Goal: Task Accomplishment & Management: Use online tool/utility

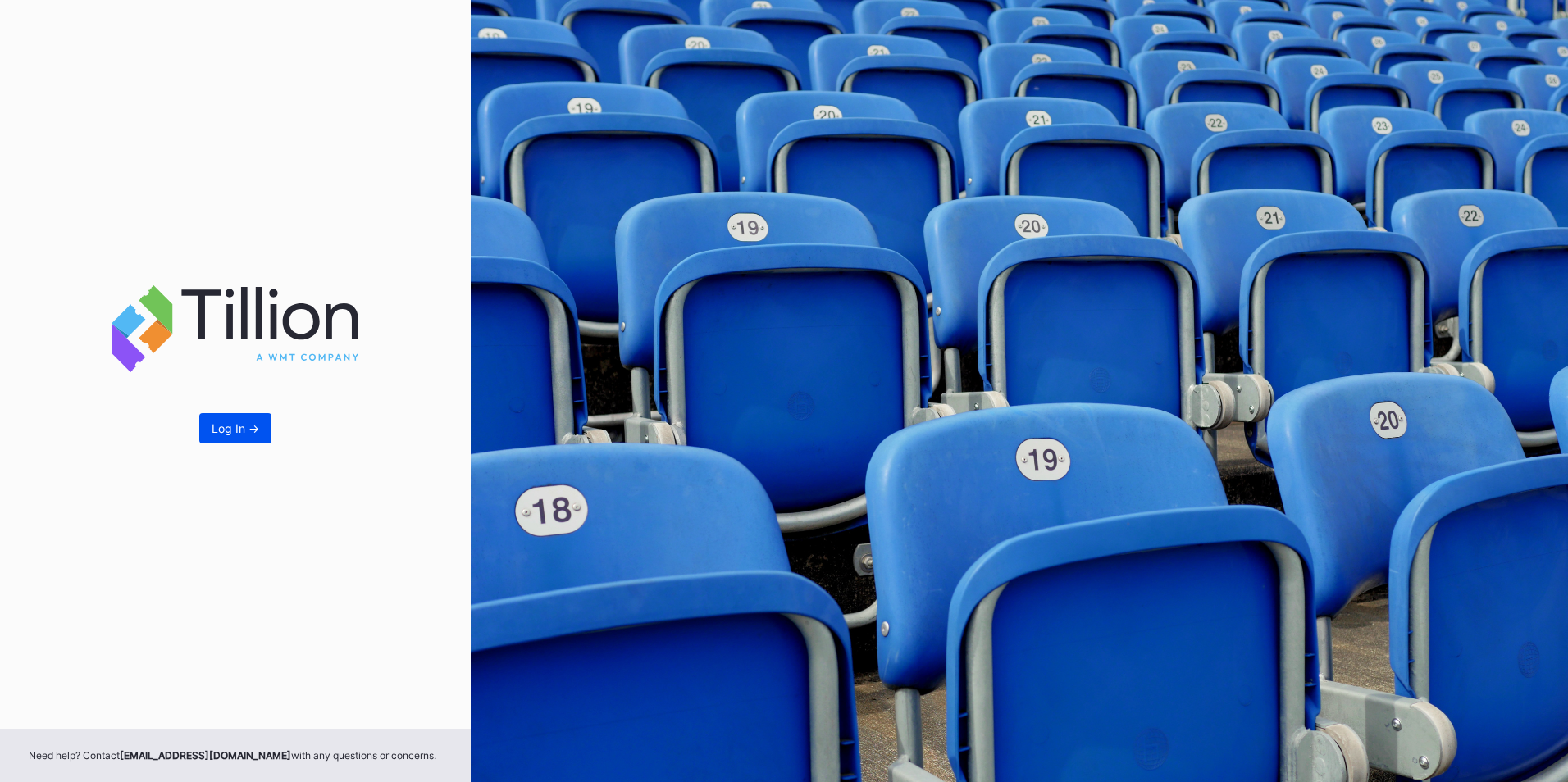
click at [242, 424] on div "Log In ->" at bounding box center [235, 428] width 47 height 14
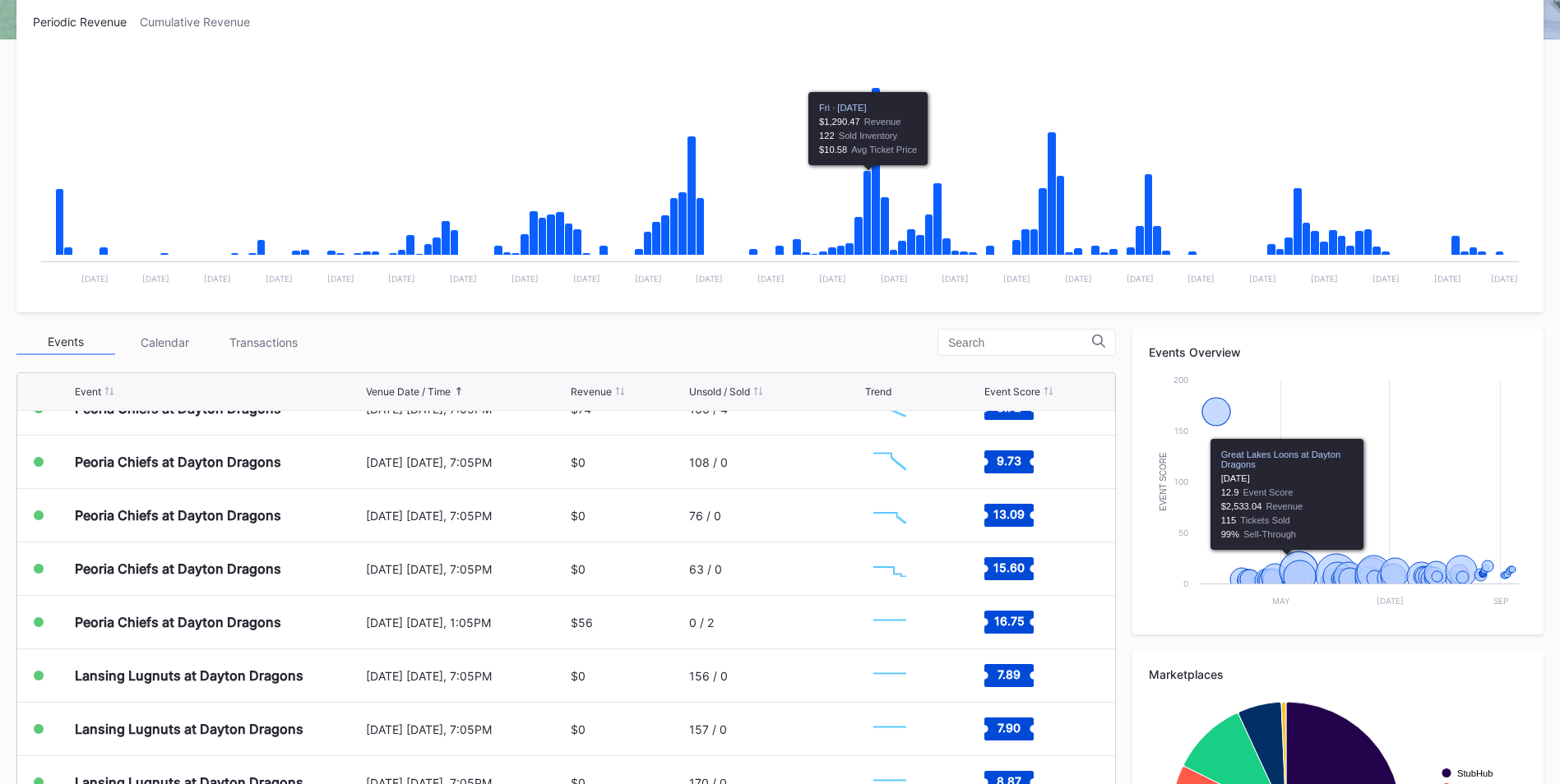
scroll to position [328, 0]
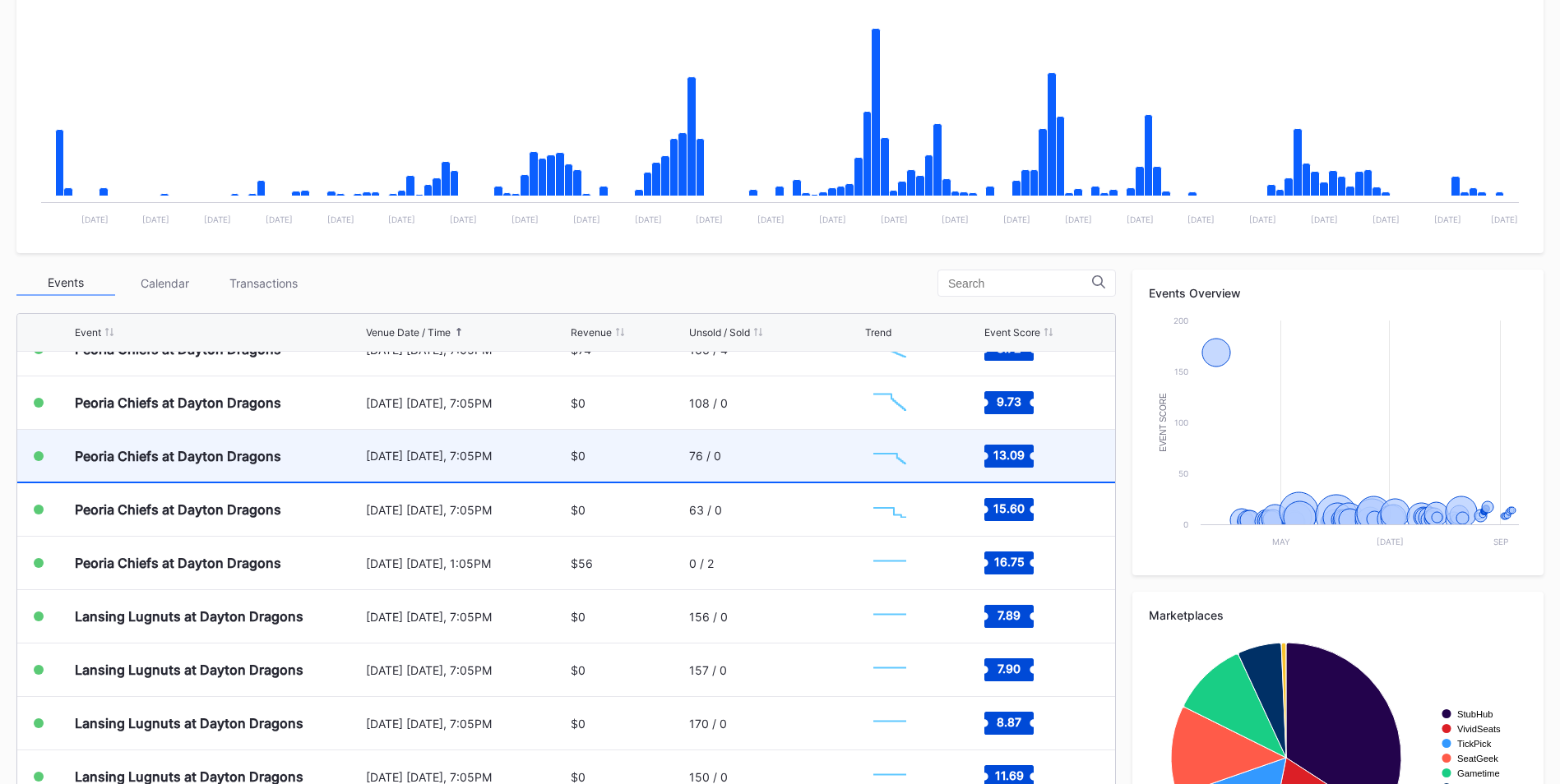
click at [175, 460] on div "Peoria Chiefs at Dayton Dragons" at bounding box center [178, 456] width 206 height 17
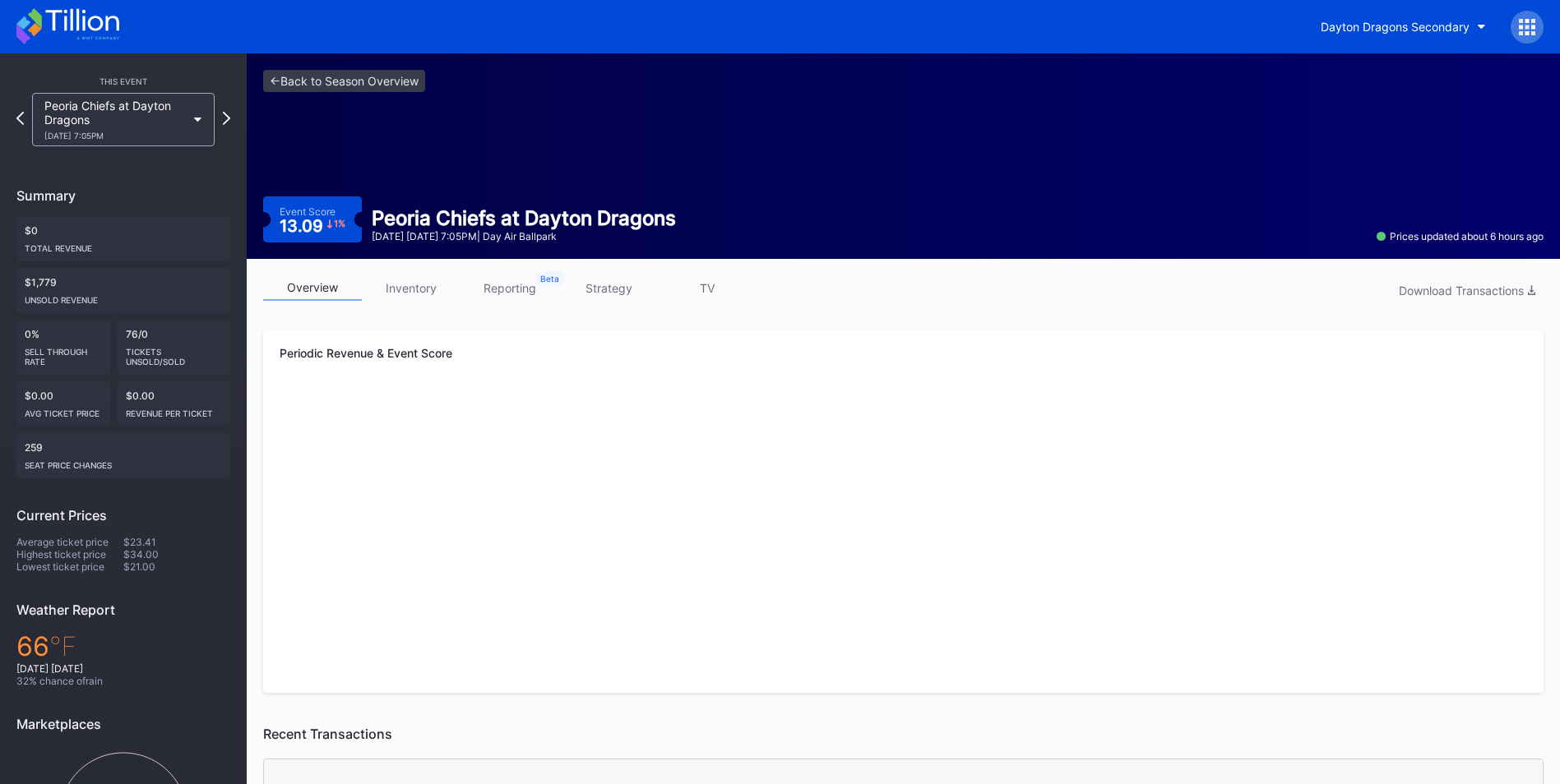
click at [428, 289] on link "inventory" at bounding box center [411, 288] width 99 height 26
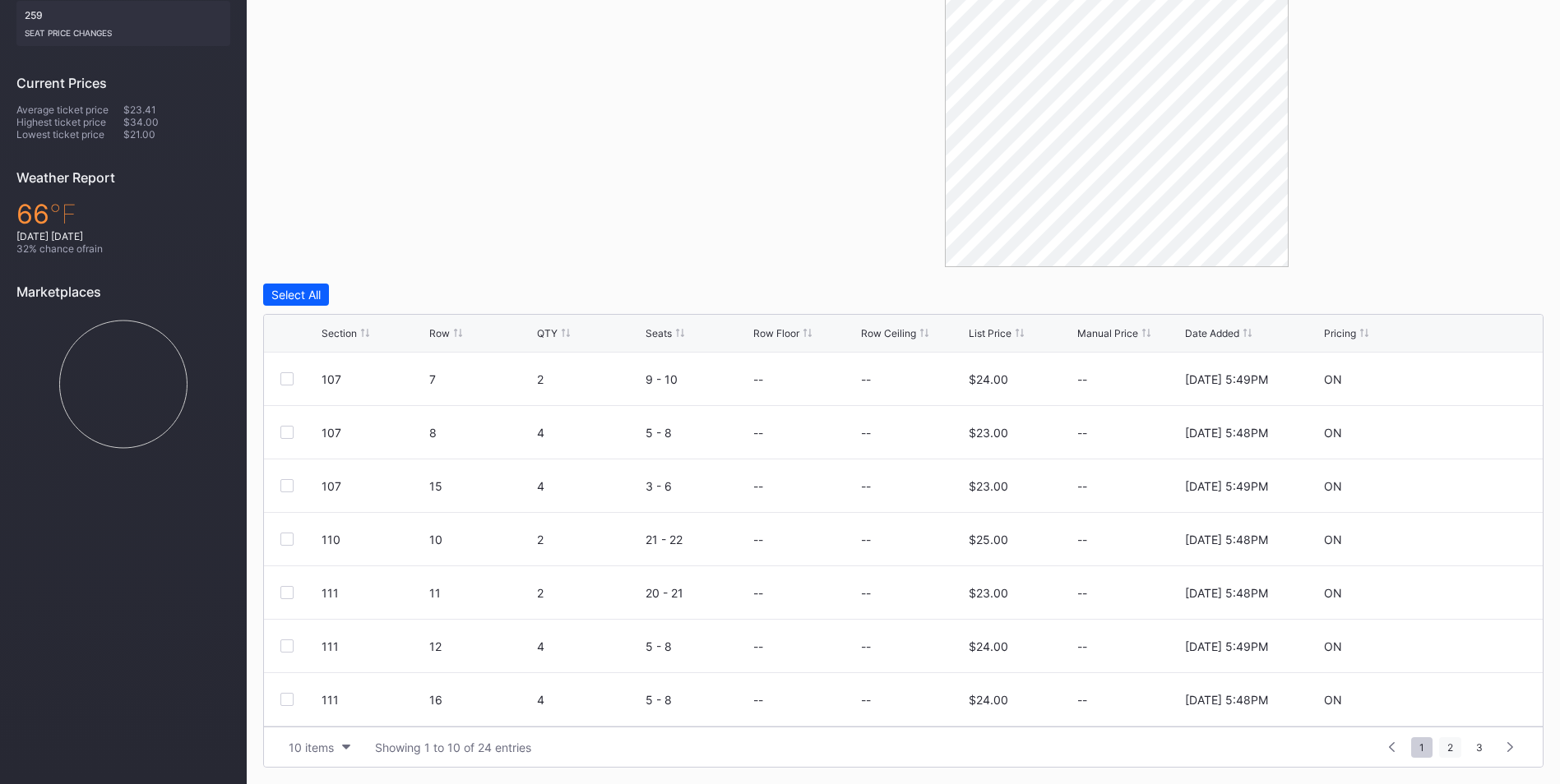
click at [1450, 748] on span "2" at bounding box center [1449, 747] width 22 height 21
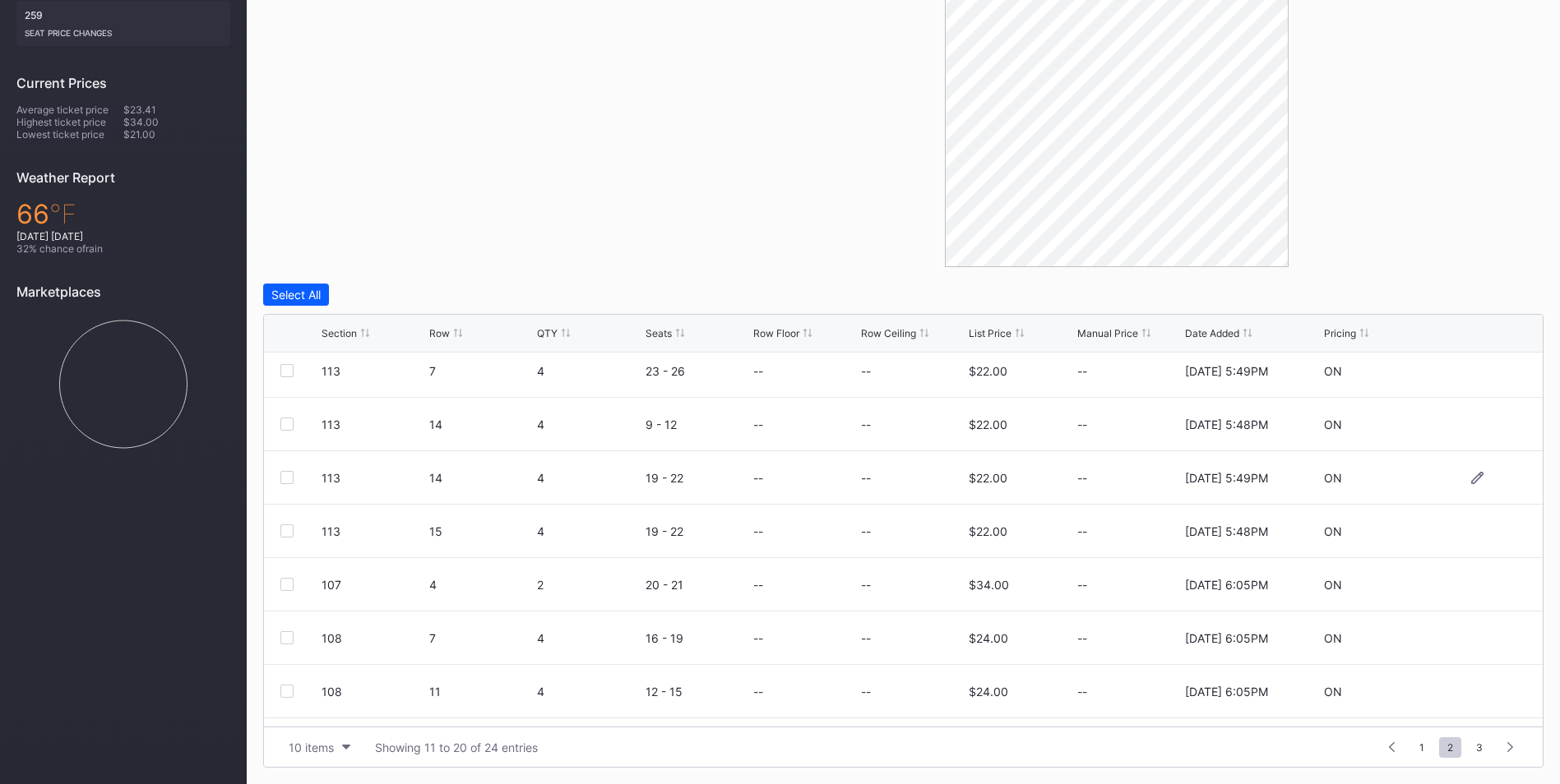
scroll to position [160, 0]
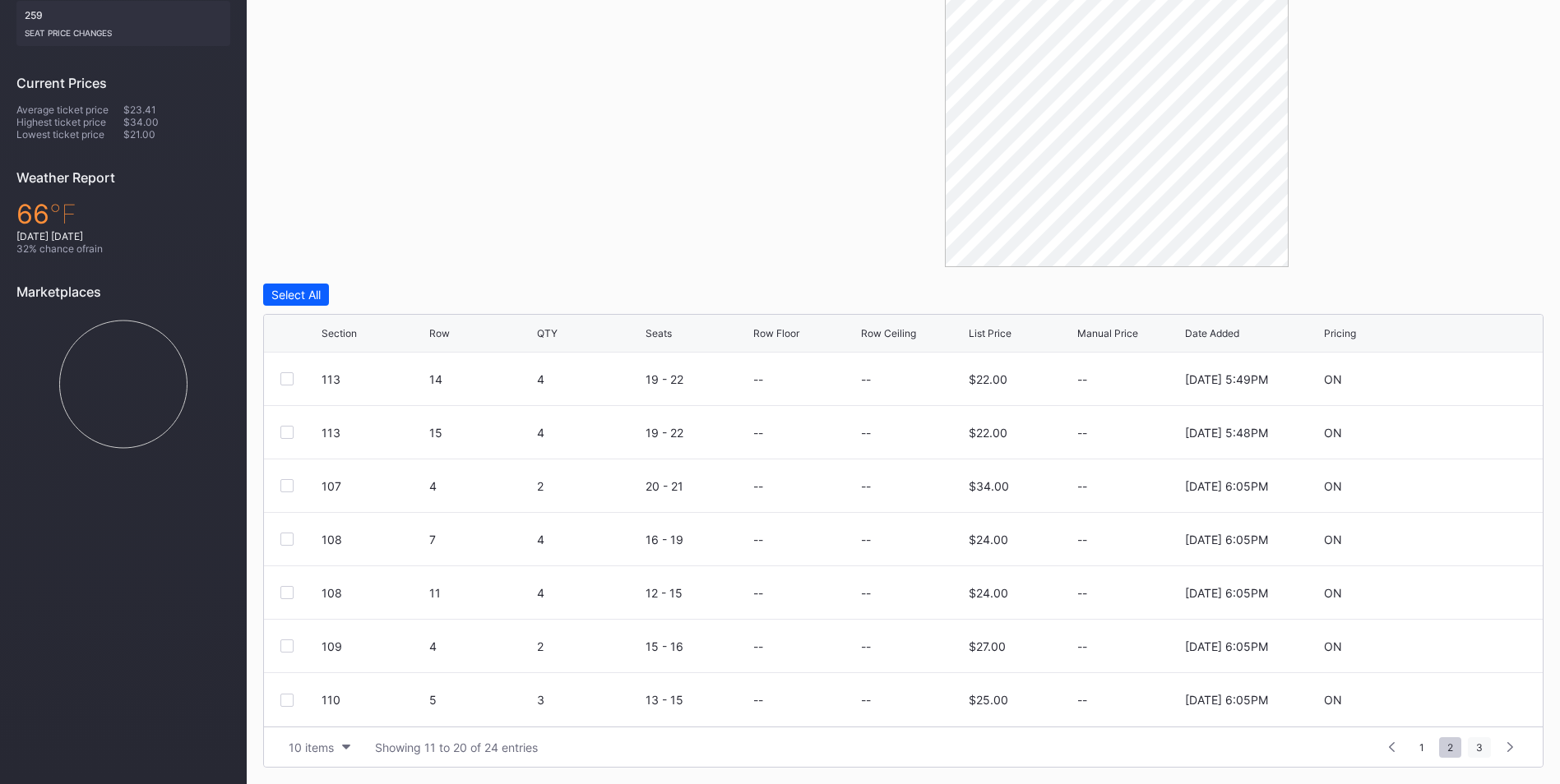
click at [1475, 744] on span "3" at bounding box center [1479, 747] width 23 height 21
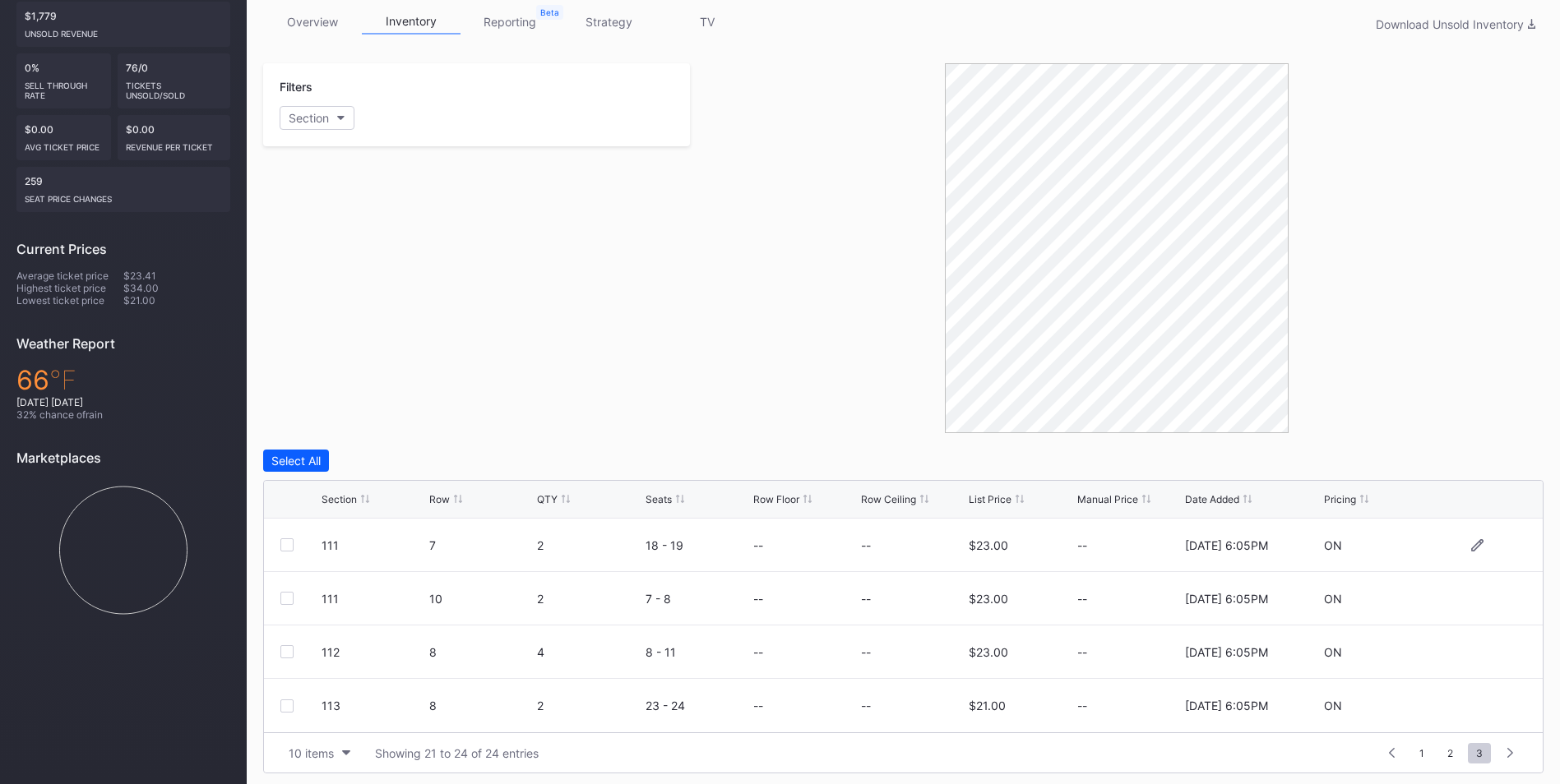
scroll to position [272, 0]
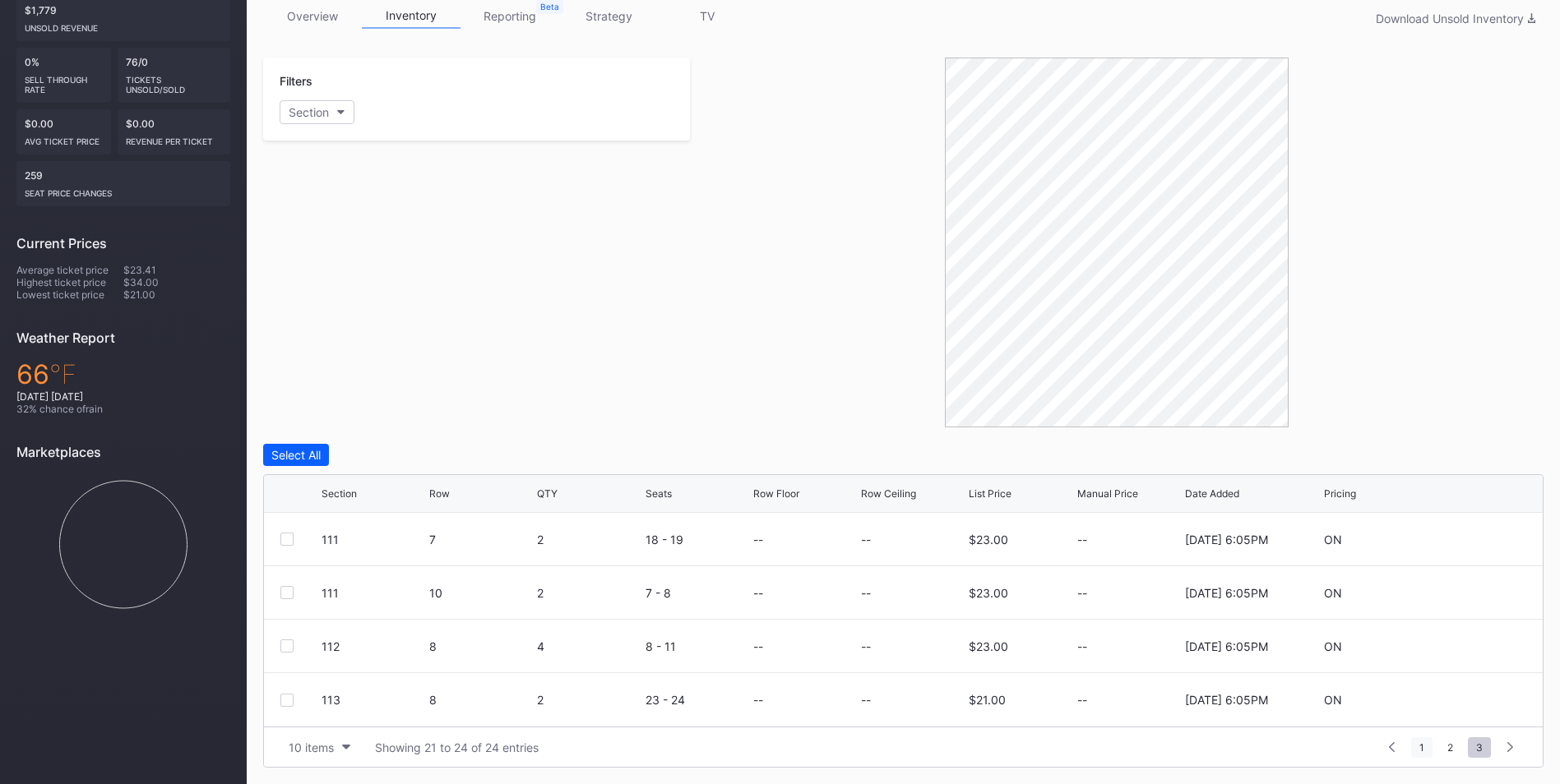
click at [1419, 752] on span "1" at bounding box center [1422, 747] width 22 height 21
